Goal: Find specific page/section: Find specific page/section

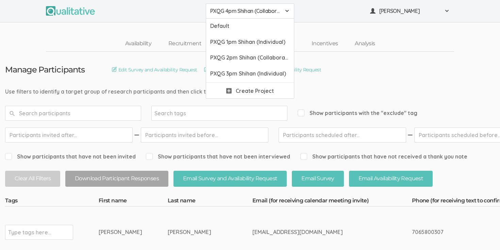
click at [258, 12] on span "PXQG 4pm Shihan (Collaborative)" at bounding box center [245, 11] width 71 height 8
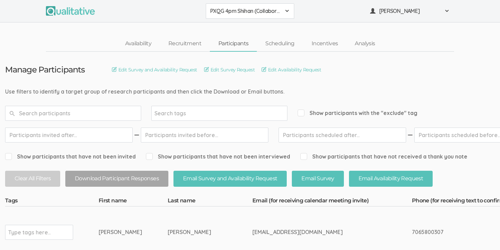
click at [273, 12] on span "PXQG 4pm Shihan (Collaborative)" at bounding box center [245, 11] width 71 height 8
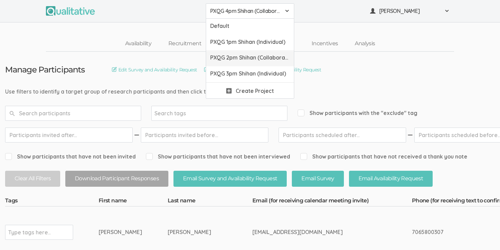
click at [272, 55] on span "PXQG 2pm Shihan (Collaborative)" at bounding box center [250, 58] width 80 height 8
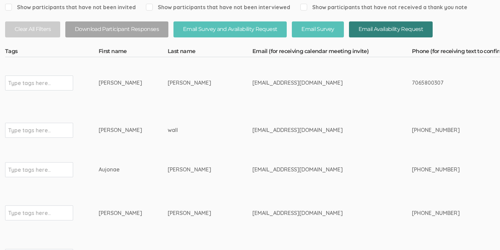
scroll to position [150, 0]
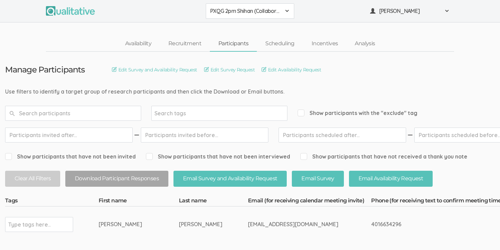
click at [269, 15] on button "PXQG 2pm Shihan (Collaborative)" at bounding box center [250, 10] width 88 height 15
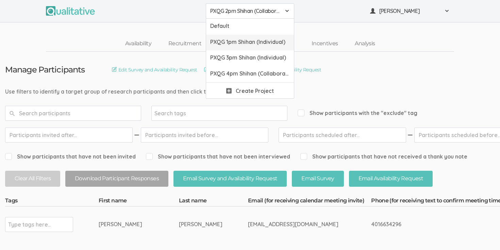
click at [262, 40] on span "PXQG 1pm Shihan (Individual)" at bounding box center [250, 42] width 80 height 8
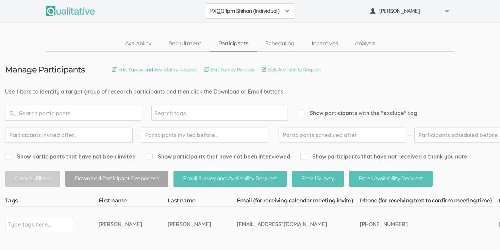
click at [276, 13] on span "PXQG 1pm Shihan (Individual)" at bounding box center [245, 11] width 71 height 8
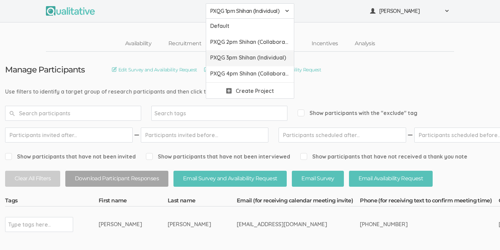
click at [272, 57] on span "PXQG 3pm Shihan (Individual)" at bounding box center [250, 58] width 80 height 8
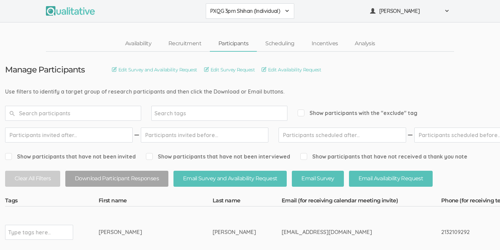
click at [274, 9] on span "PXQG 3pm Shihan (Individual)" at bounding box center [245, 11] width 71 height 8
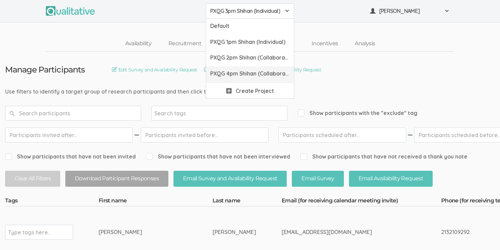
click at [261, 74] on span "PXQG 4pm Shihan (Collaborative)" at bounding box center [250, 74] width 80 height 8
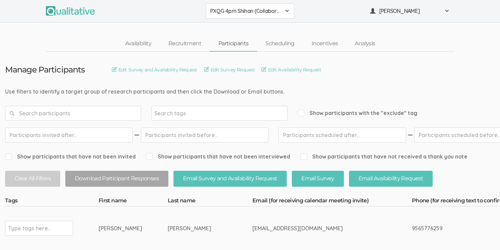
click at [275, 5] on button "PXQG 4pm Shihan (Collaborative)" at bounding box center [250, 10] width 88 height 15
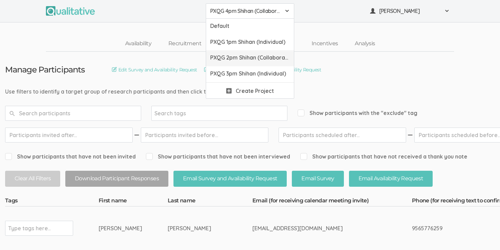
click at [255, 54] on span "PXQG 2pm Shihan (Collaborative)" at bounding box center [250, 58] width 80 height 8
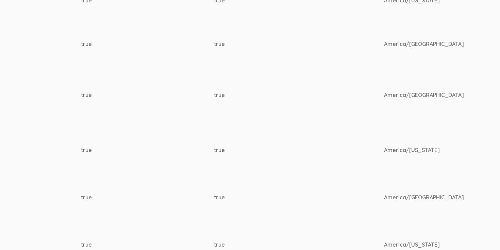
scroll to position [681, 799]
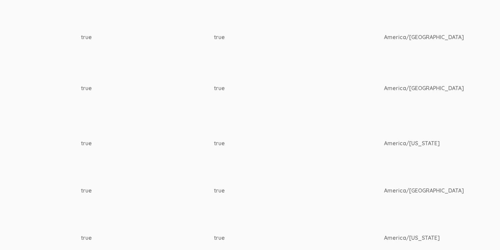
click at [459, 87] on td "America/[GEOGRAPHIC_DATA]" at bounding box center [436, 88] width 105 height 51
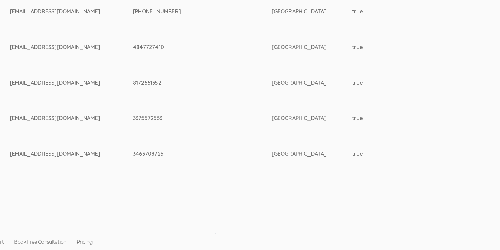
scroll to position [990, 0]
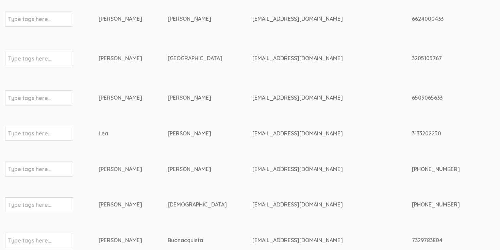
scroll to position [423, 0]
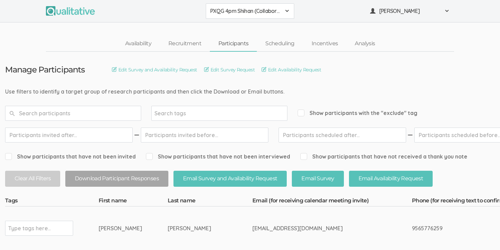
click at [275, 13] on span "PXQG 4pm Shihan (Collaborative)" at bounding box center [245, 11] width 71 height 8
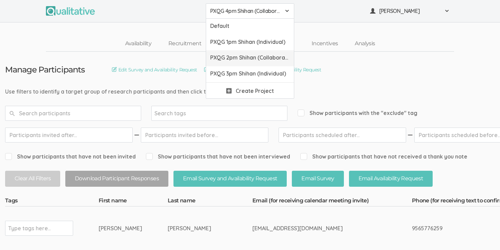
click at [253, 59] on span "PXQG 2pm Shihan (Collaborative)" at bounding box center [250, 58] width 80 height 8
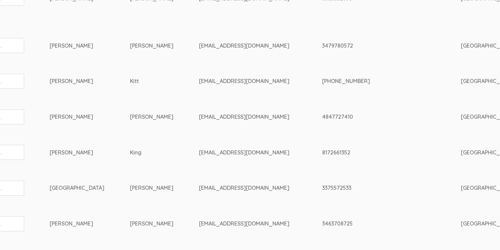
scroll to position [920, 0]
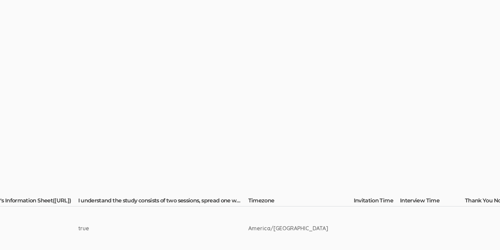
scroll to position [0, 1056]
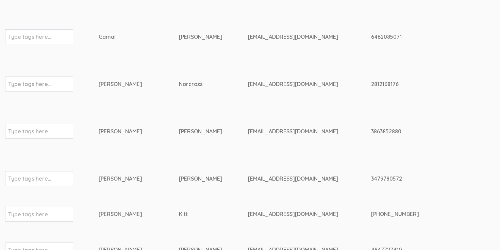
scroll to position [608, 0]
